Goal: Navigation & Orientation: Find specific page/section

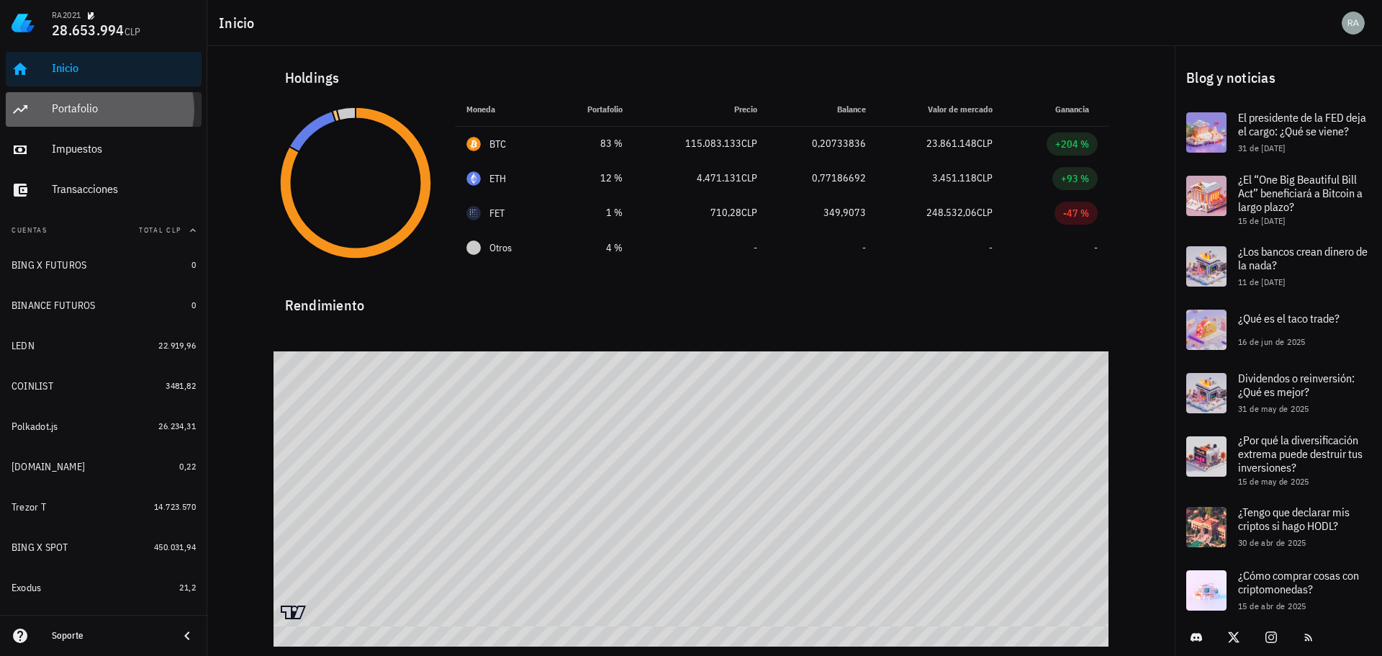
click at [71, 109] on div "Portafolio" at bounding box center [124, 109] width 144 height 14
